Goal: Subscribe to service/newsletter

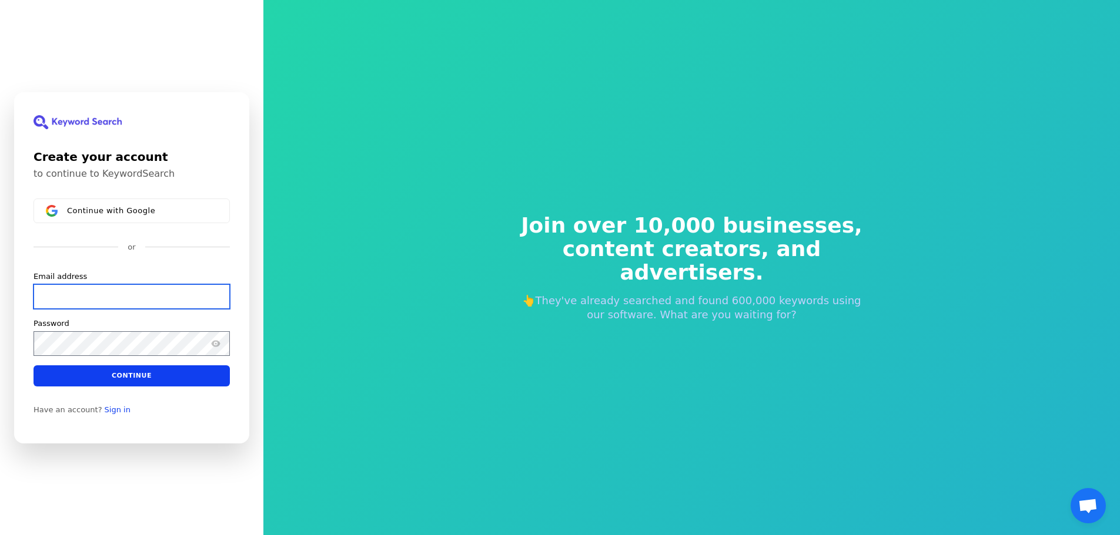
click at [141, 298] on input "Email address" at bounding box center [131, 296] width 196 height 25
paste input "[EMAIL_ADDRESS][DOMAIN_NAME]"
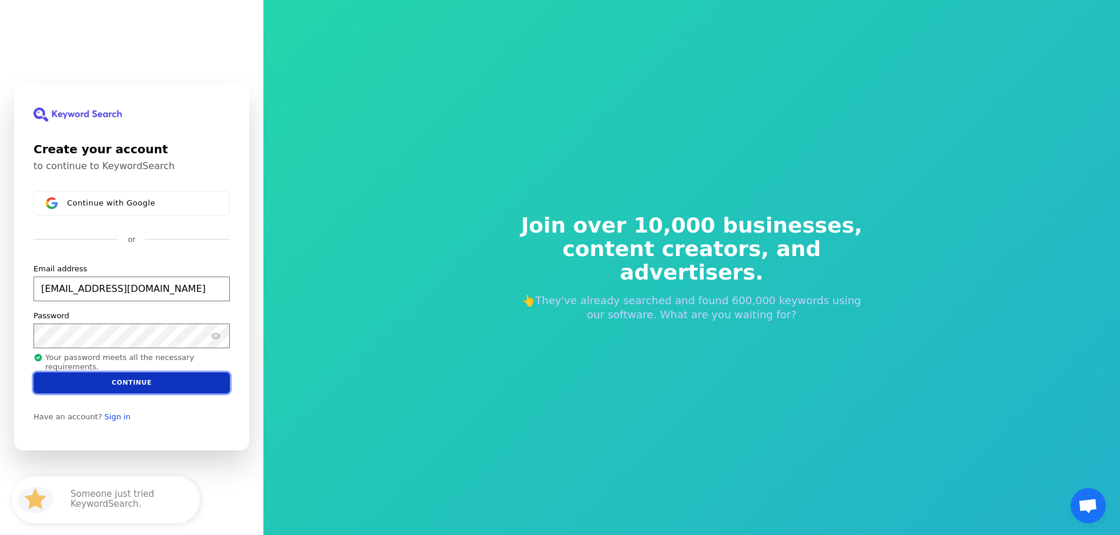
click at [145, 390] on button "Continue" at bounding box center [131, 383] width 196 height 21
type input "[EMAIL_ADDRESS][DOMAIN_NAME]"
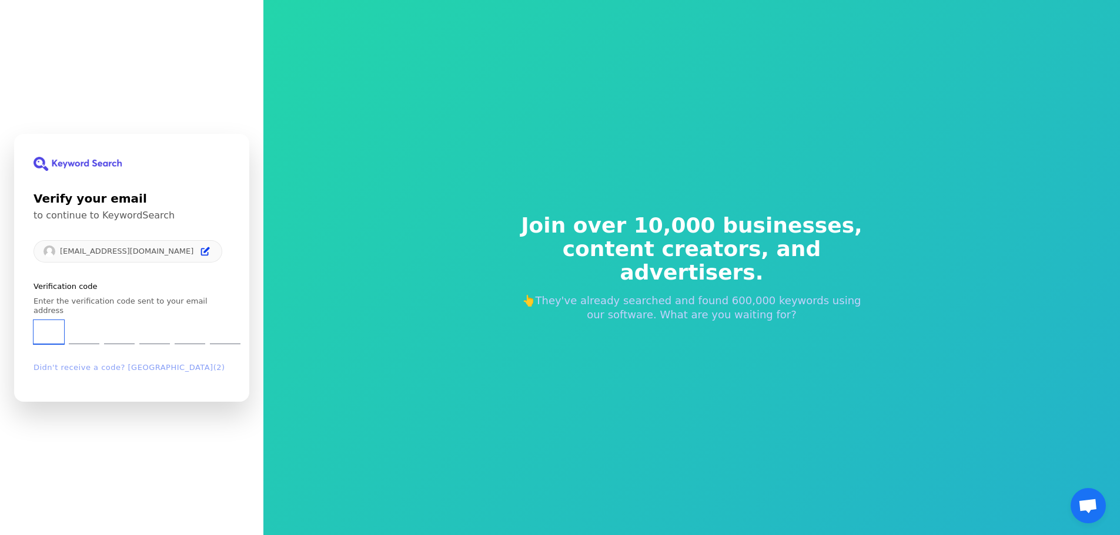
type input "9"
type input "1"
type input "4"
type input "2"
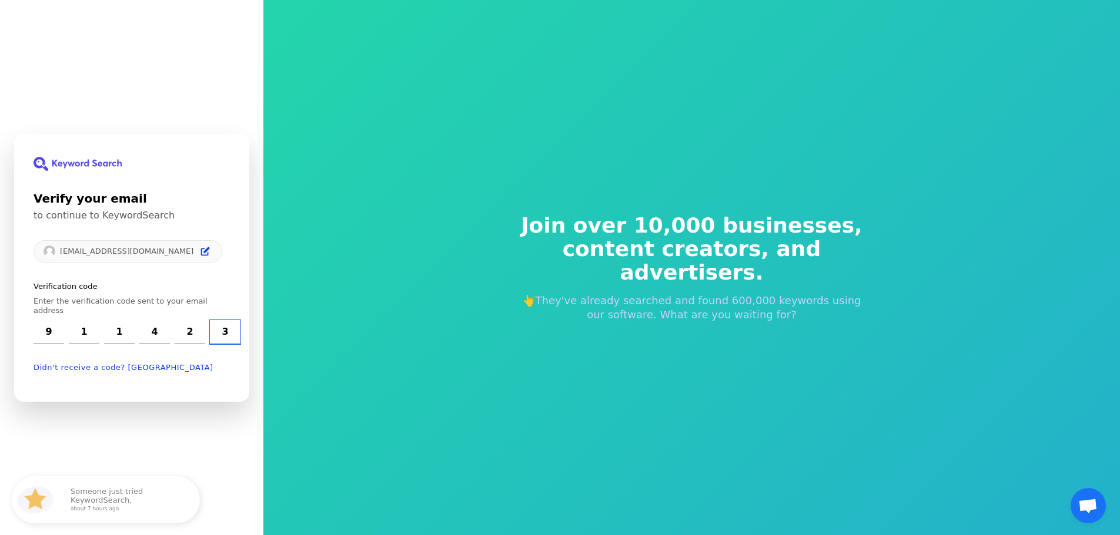
type input "3"
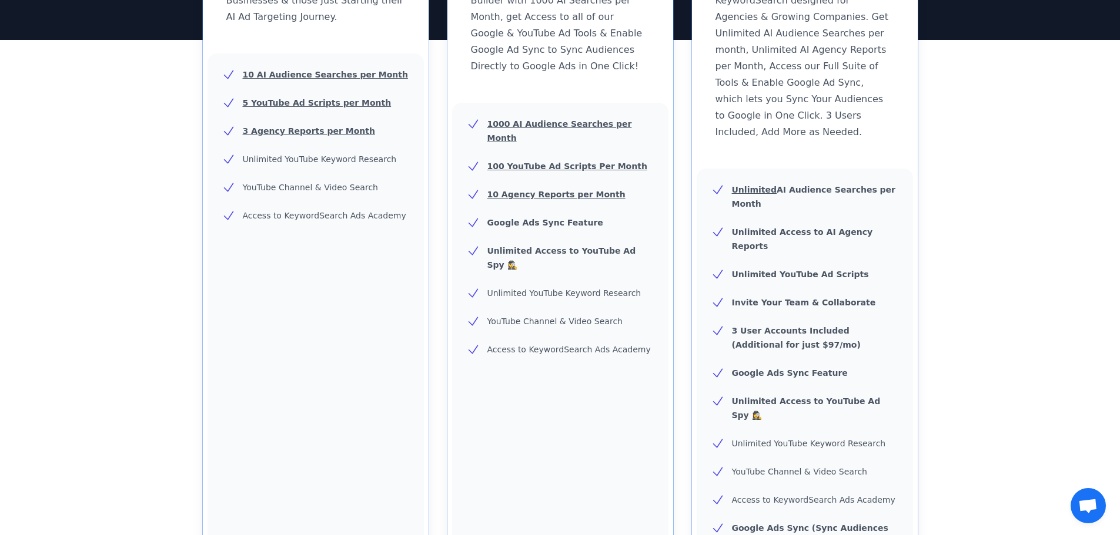
scroll to position [294, 0]
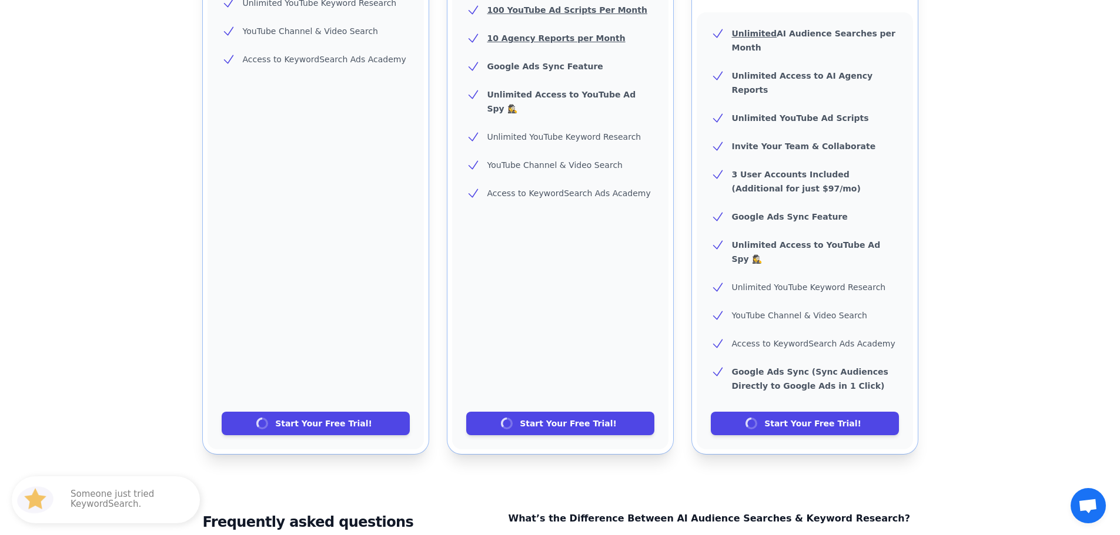
scroll to position [588, 0]
